Goal: Task Accomplishment & Management: Manage account settings

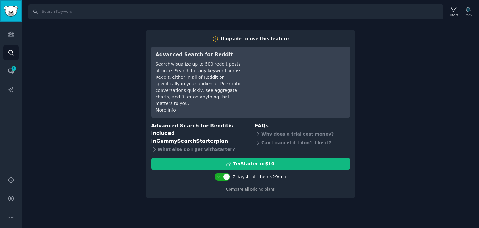
click at [5, 13] on img "Sidebar" at bounding box center [11, 11] width 14 height 11
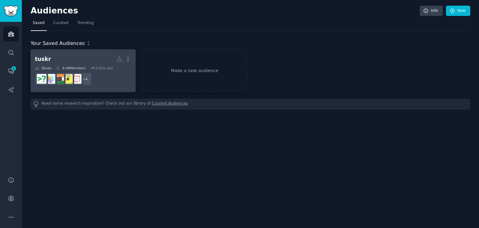
click at [90, 56] on h2 "tuskr Custom Audience More" at bounding box center [83, 59] width 96 height 11
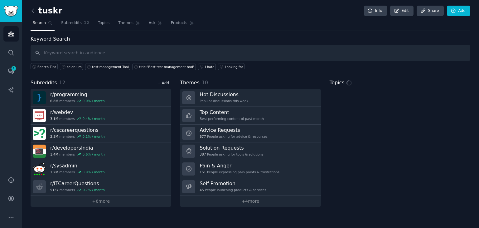
click at [167, 84] on link "+ Add" at bounding box center [163, 83] width 12 height 4
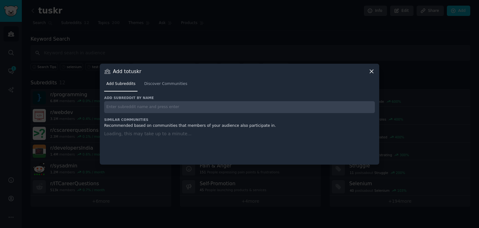
click at [161, 104] on input "text" at bounding box center [239, 107] width 271 height 12
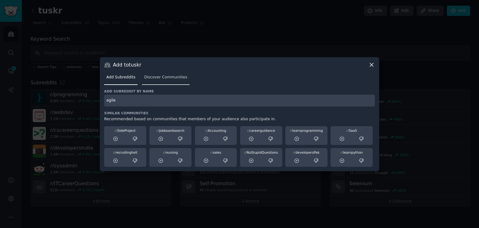
type input "agile"
click at [159, 75] on span "Discover Communities" at bounding box center [165, 78] width 43 height 6
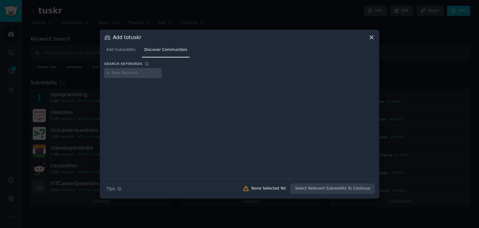
click at [138, 71] on input "text" at bounding box center [135, 73] width 47 height 6
type input "agile"
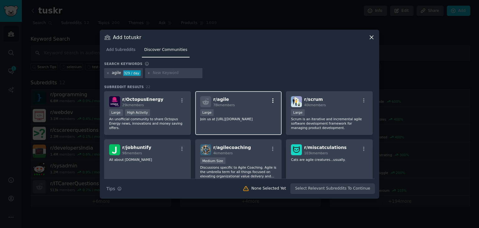
click at [273, 101] on icon "button" at bounding box center [273, 101] width 6 height 6
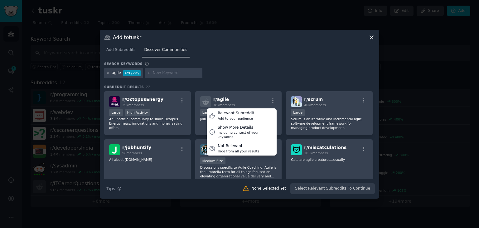
click at [260, 75] on div "agile 329 / day" at bounding box center [239, 74] width 271 height 12
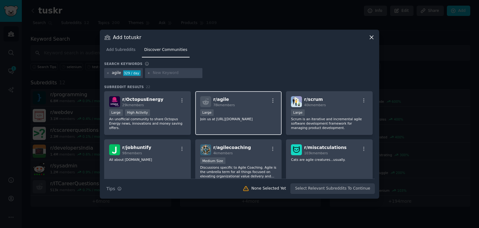
click at [271, 97] on div "r/ agile 78k members" at bounding box center [238, 101] width 77 height 11
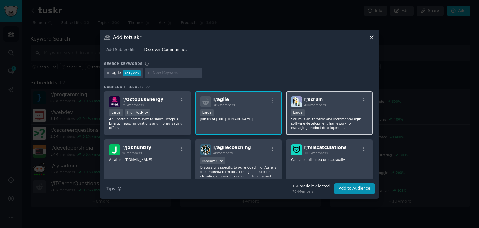
click at [322, 124] on p "Scrum is an iterative and incremental agile software development framework for …" at bounding box center [329, 123] width 77 height 13
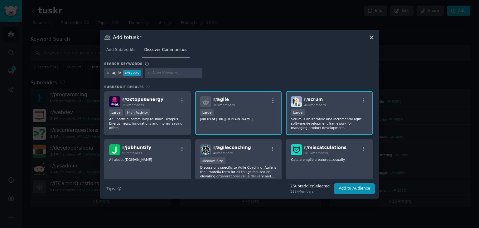
click at [153, 75] on input "text" at bounding box center [176, 73] width 47 height 6
type input "software"
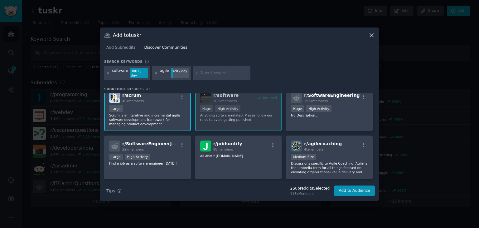
scroll to position [46, 0]
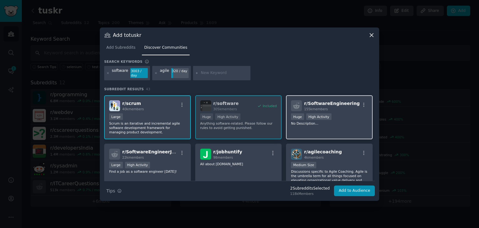
click at [319, 124] on div "r/ SoftwareEngineering 155k members >= 80th percentile for submissions / day Hu…" at bounding box center [329, 117] width 87 height 44
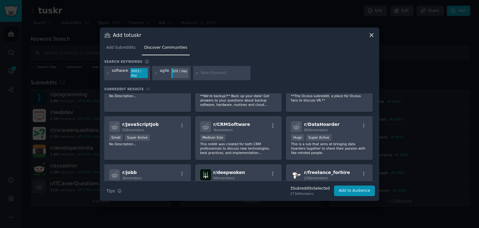
scroll to position [526, 0]
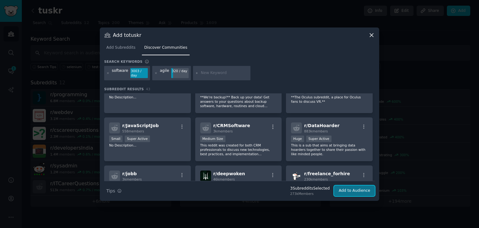
click at [352, 189] on button "Add to Audience" at bounding box center [354, 190] width 41 height 11
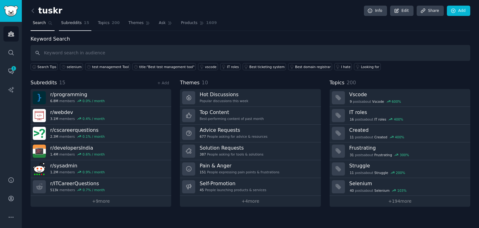
click at [71, 26] on link "Subreddits 15" at bounding box center [75, 24] width 32 height 13
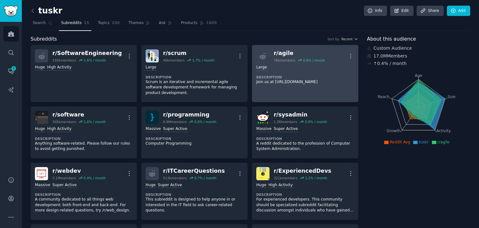
click at [334, 72] on div "Large Description Join us at [URL][DOMAIN_NAME]" at bounding box center [305, 74] width 98 height 24
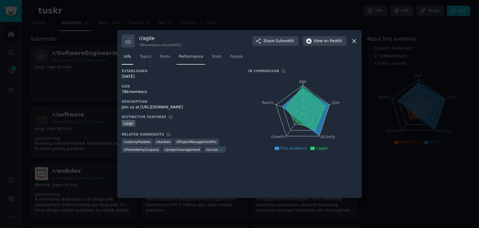
click at [182, 55] on span "Performance" at bounding box center [191, 57] width 24 height 6
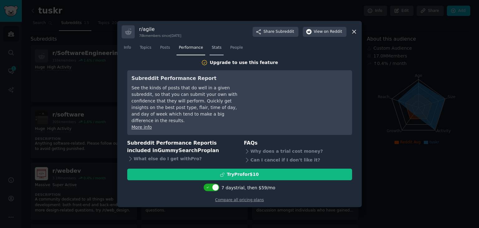
click at [212, 51] on span "Stats" at bounding box center [217, 48] width 10 height 6
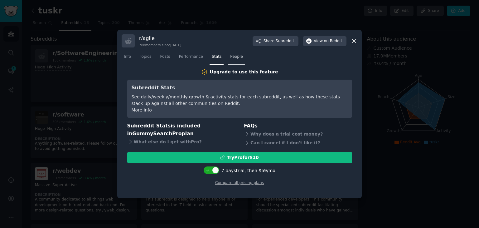
click at [230, 55] on span "People" at bounding box center [236, 57] width 13 height 6
click at [161, 55] on span "Posts" at bounding box center [165, 57] width 10 height 6
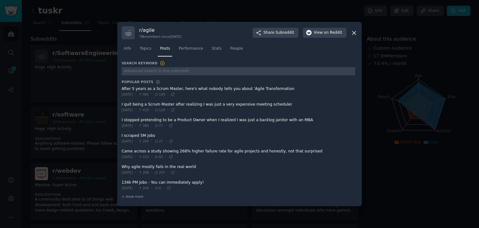
click at [204, 90] on span at bounding box center [239, 91] width 234 height 15
click at [159, 90] on span at bounding box center [239, 91] width 234 height 15
